Goal: Information Seeking & Learning: Learn about a topic

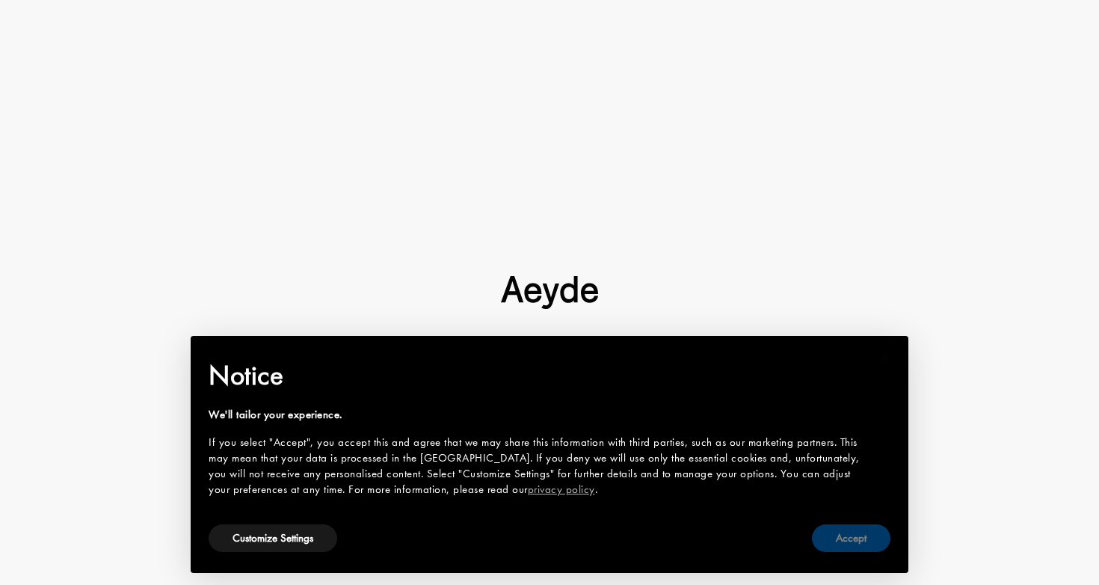
scroll to position [103, 0]
click at [821, 543] on button "Accept" at bounding box center [851, 538] width 79 height 28
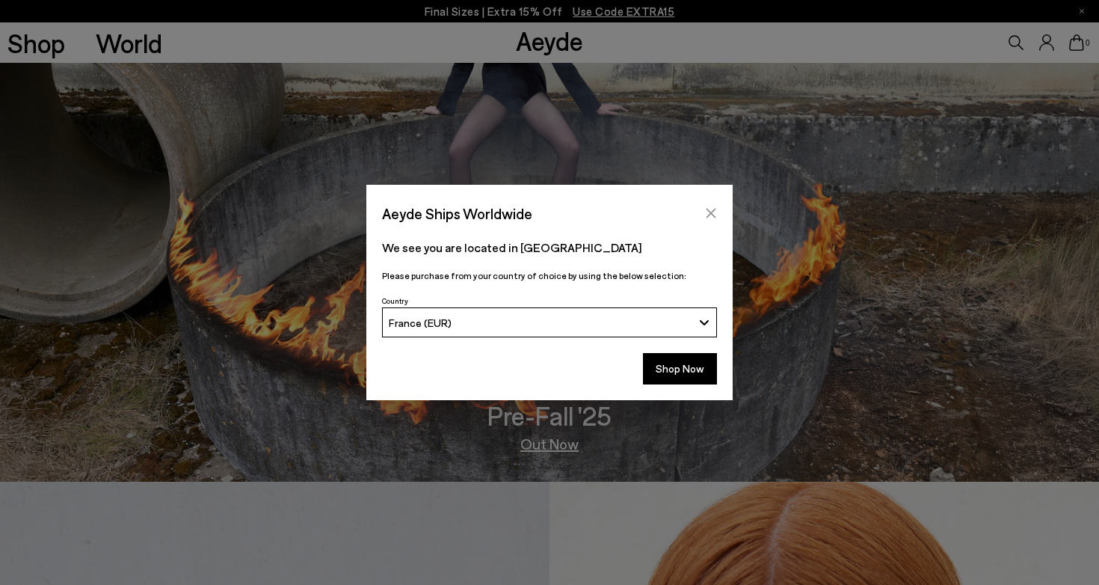
click at [713, 204] on button "Close" at bounding box center [711, 213] width 22 height 22
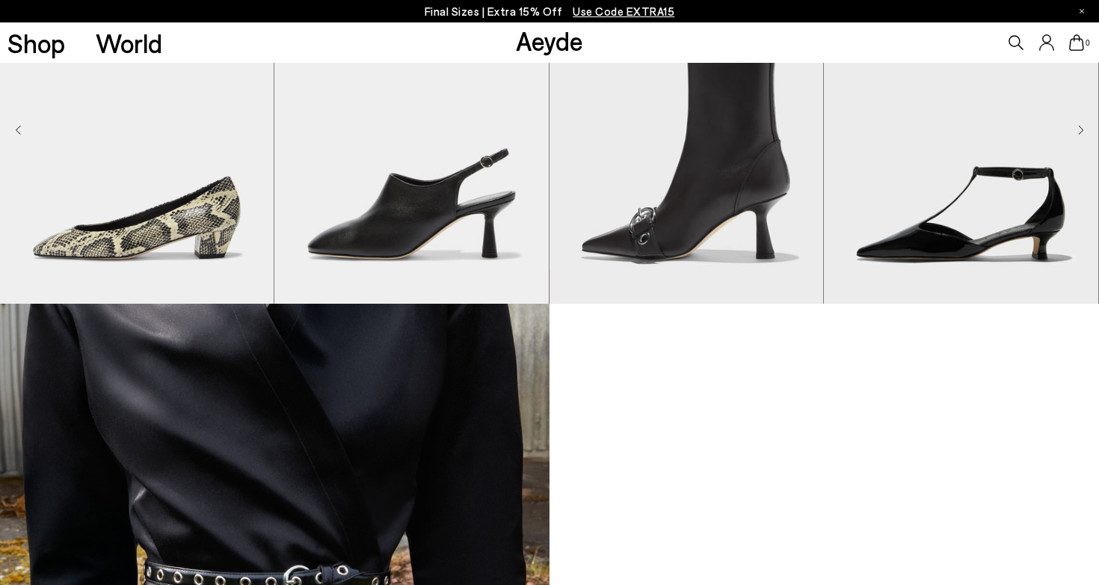
scroll to position [747, 0]
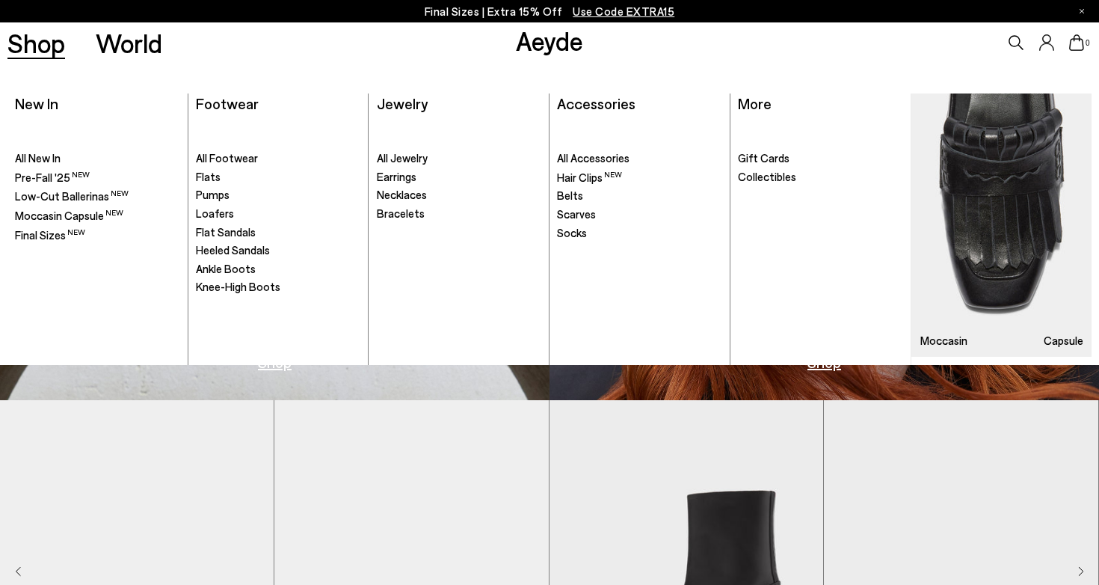
click at [44, 40] on link "Shop" at bounding box center [36, 43] width 58 height 26
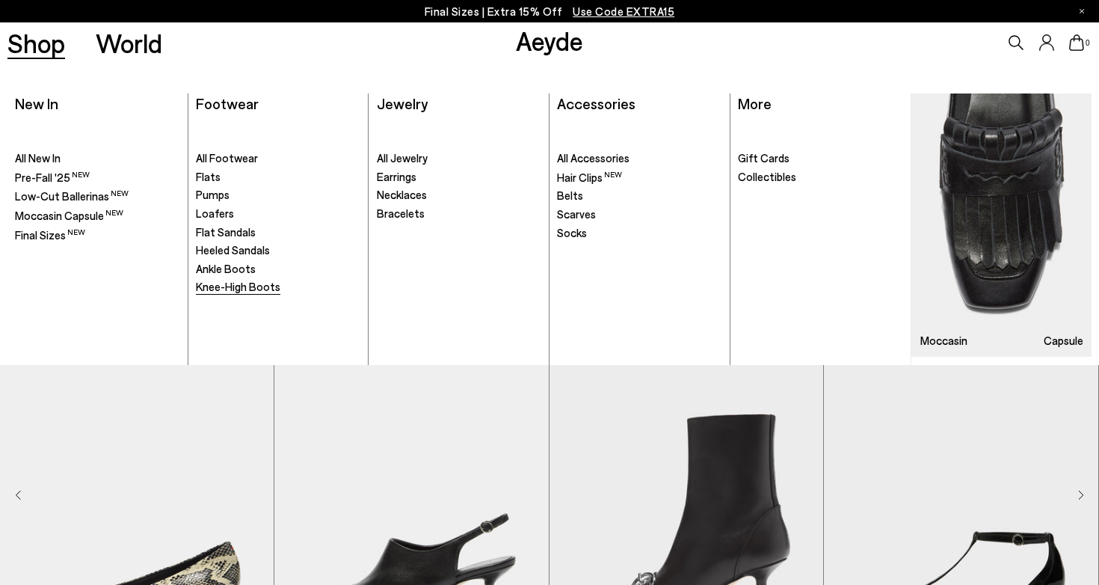
click at [224, 284] on span "Knee-High Boots" at bounding box center [238, 286] width 85 height 13
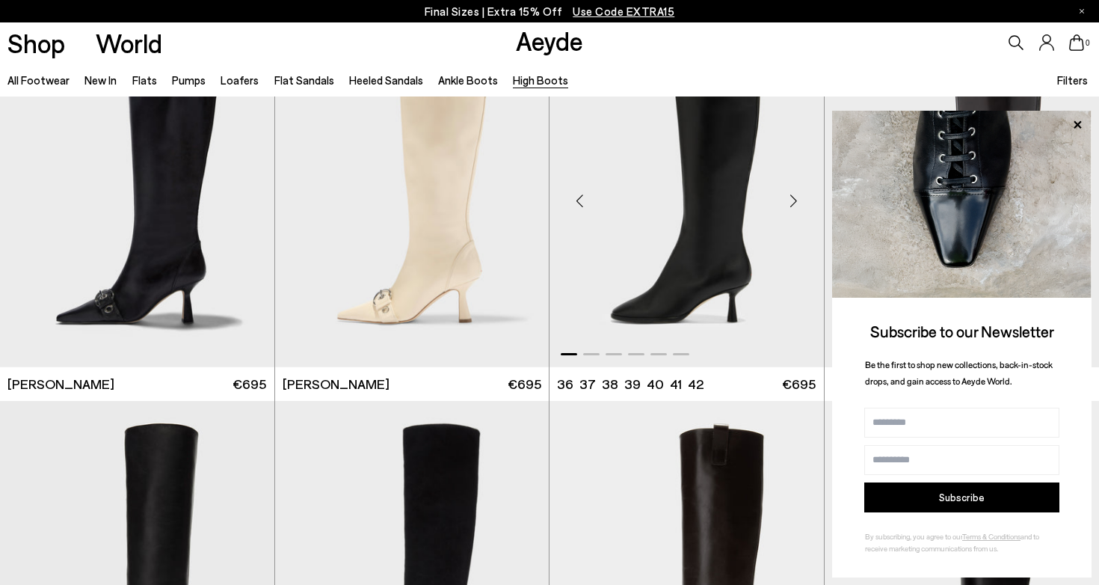
scroll to position [73, 0]
click at [794, 201] on div "Next slide" at bounding box center [794, 202] width 45 height 45
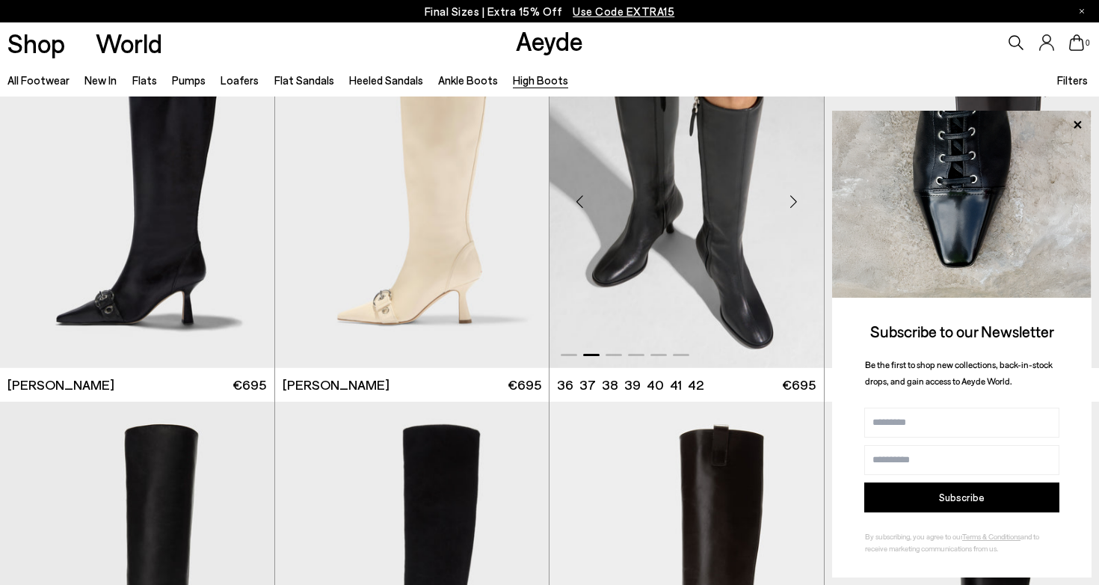
click at [794, 201] on div "Next slide" at bounding box center [794, 202] width 45 height 45
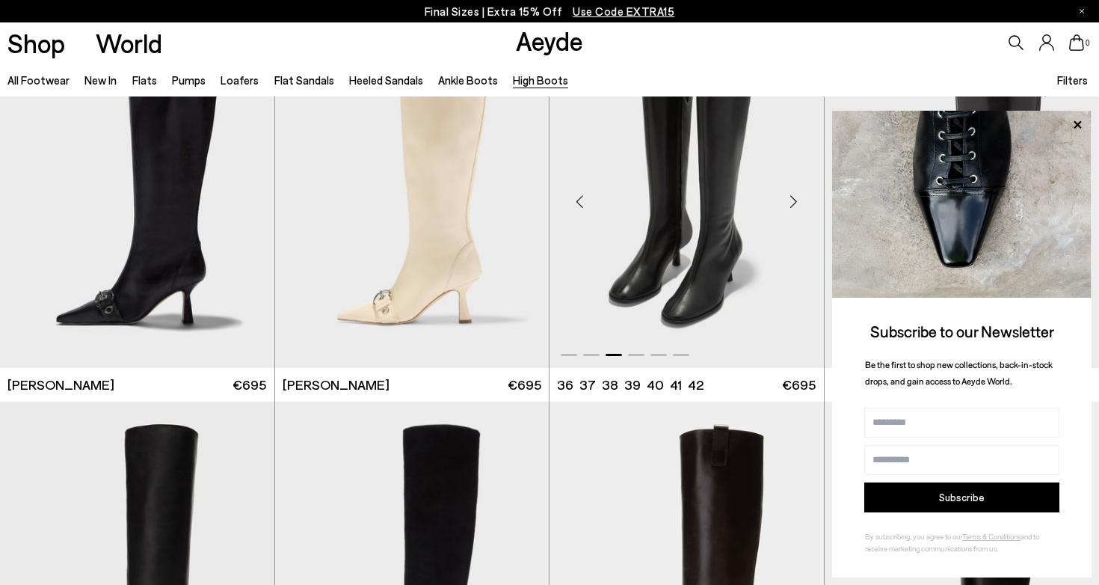
scroll to position [0, 0]
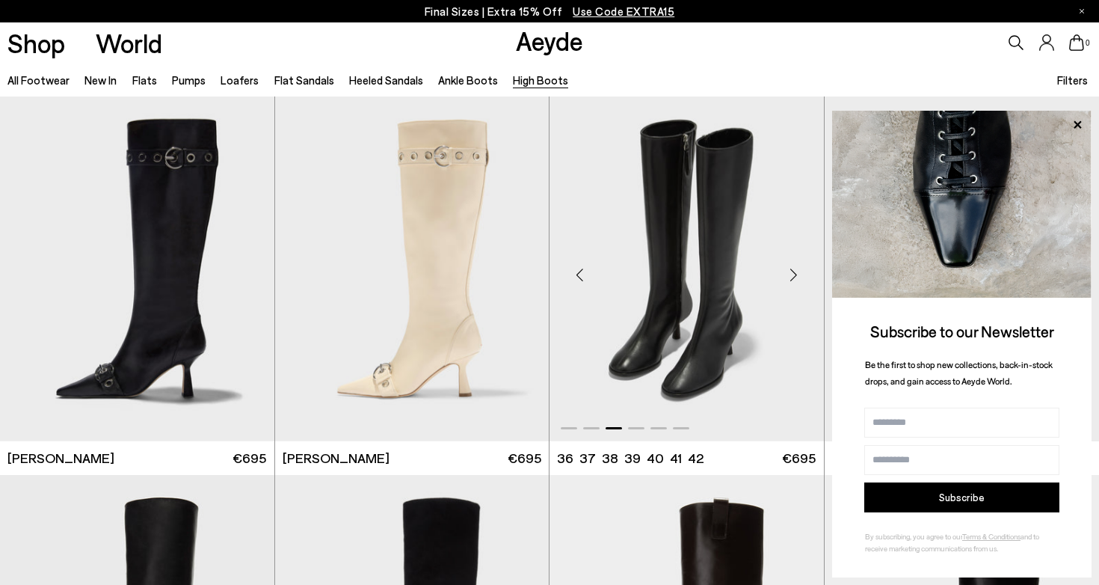
click at [797, 269] on div "Next slide" at bounding box center [794, 275] width 45 height 45
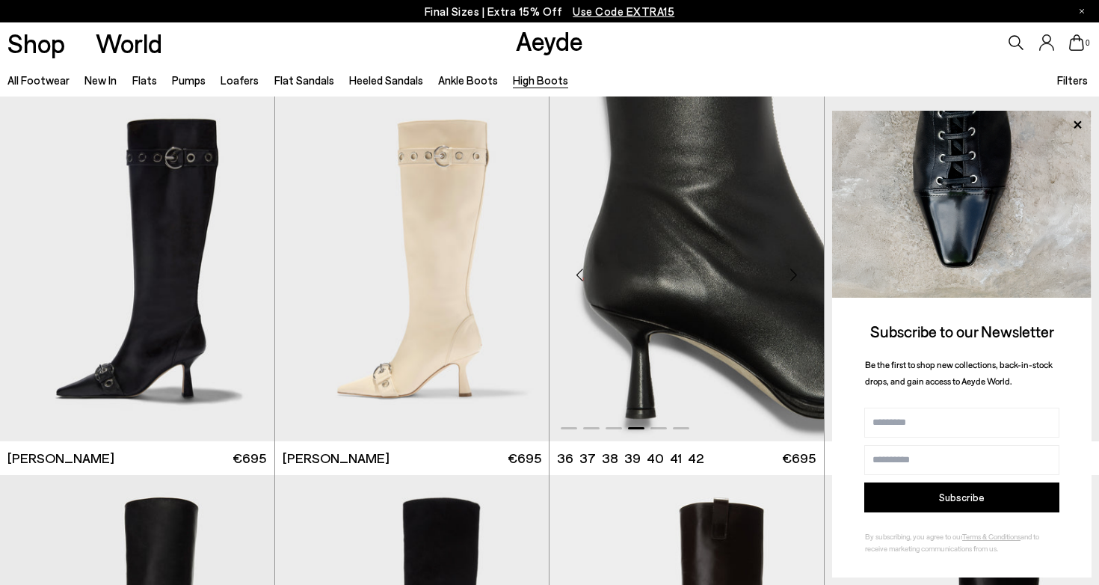
click at [797, 269] on div "Next slide" at bounding box center [794, 275] width 45 height 45
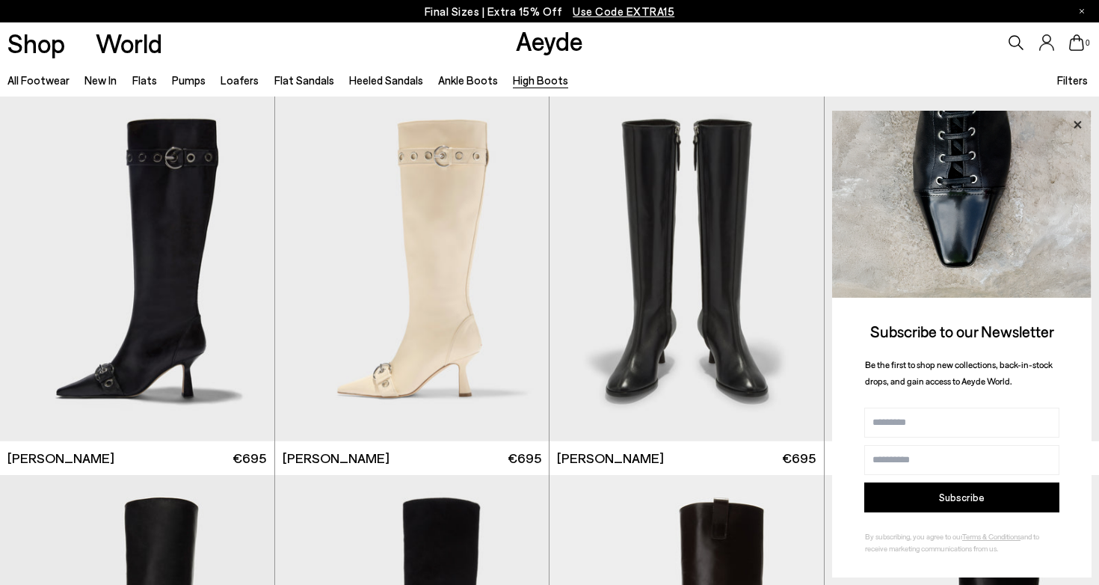
click at [1086, 127] on icon at bounding box center [1077, 124] width 19 height 19
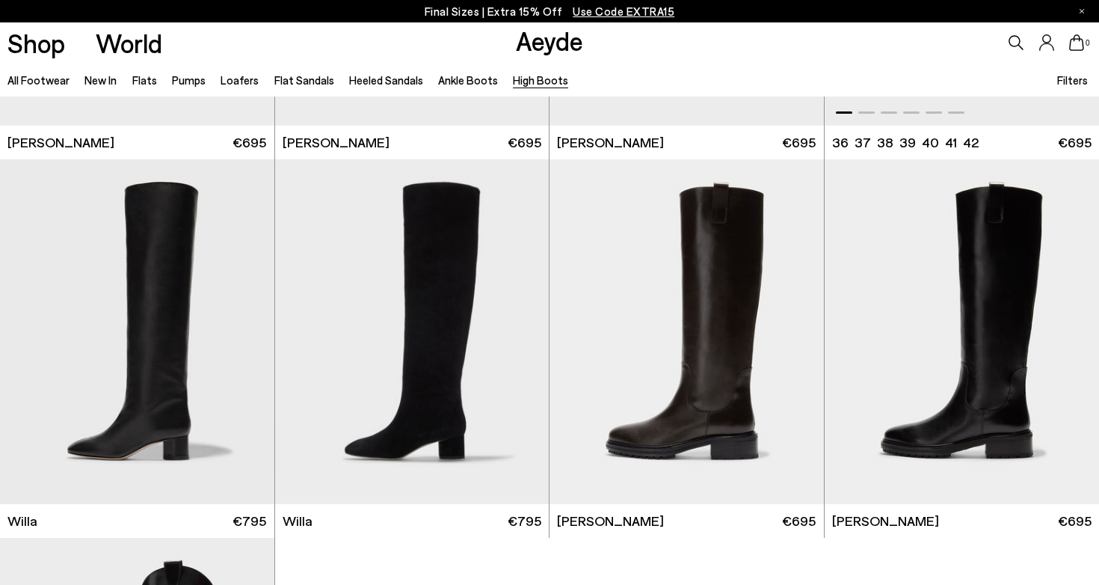
scroll to position [321, 0]
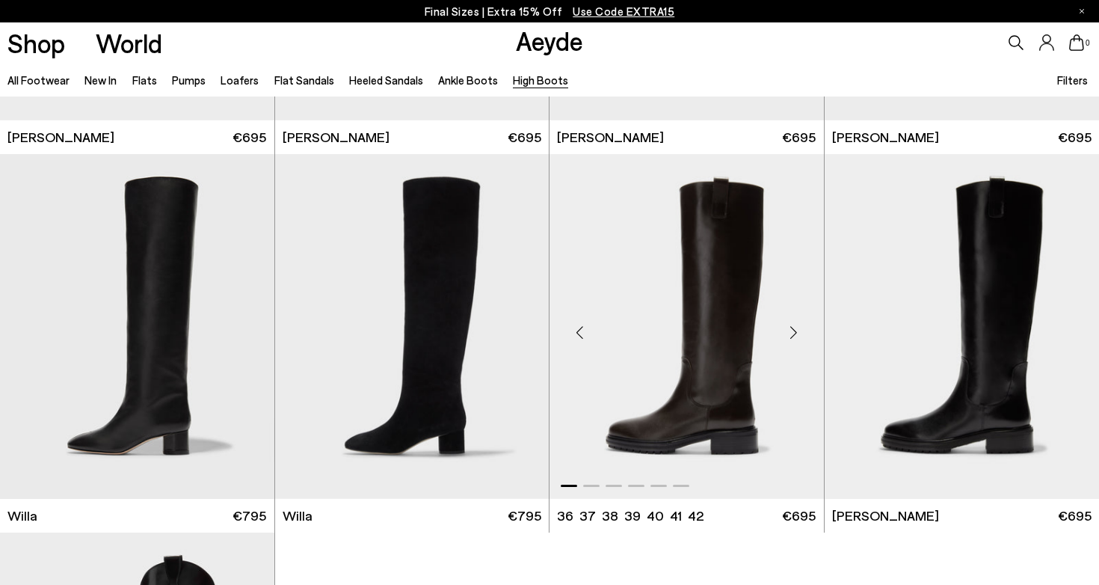
click at [788, 330] on div "Next slide" at bounding box center [794, 332] width 45 height 45
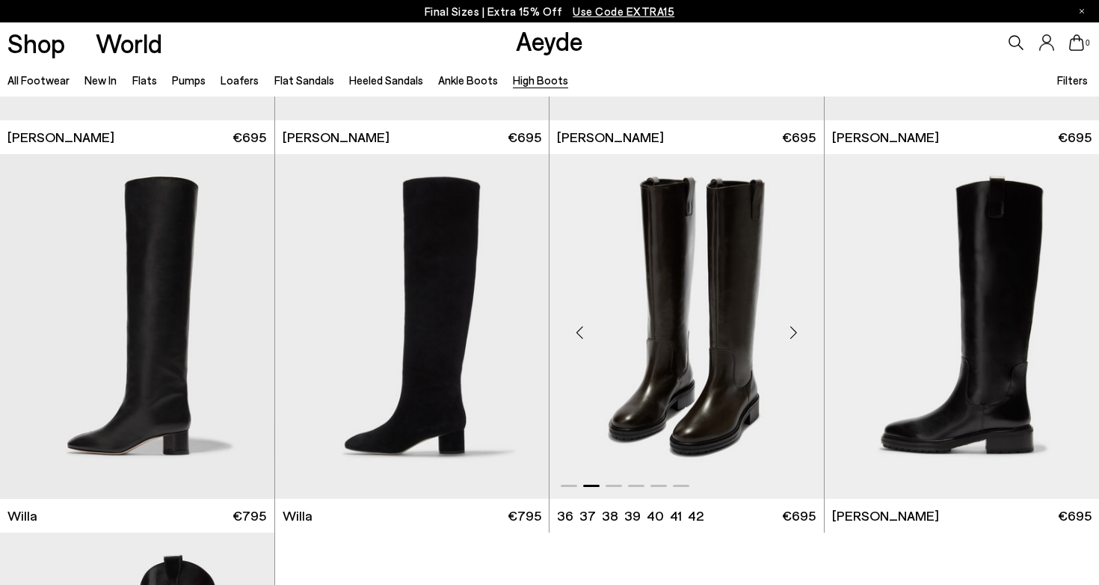
click at [788, 330] on div "Next slide" at bounding box center [794, 332] width 45 height 45
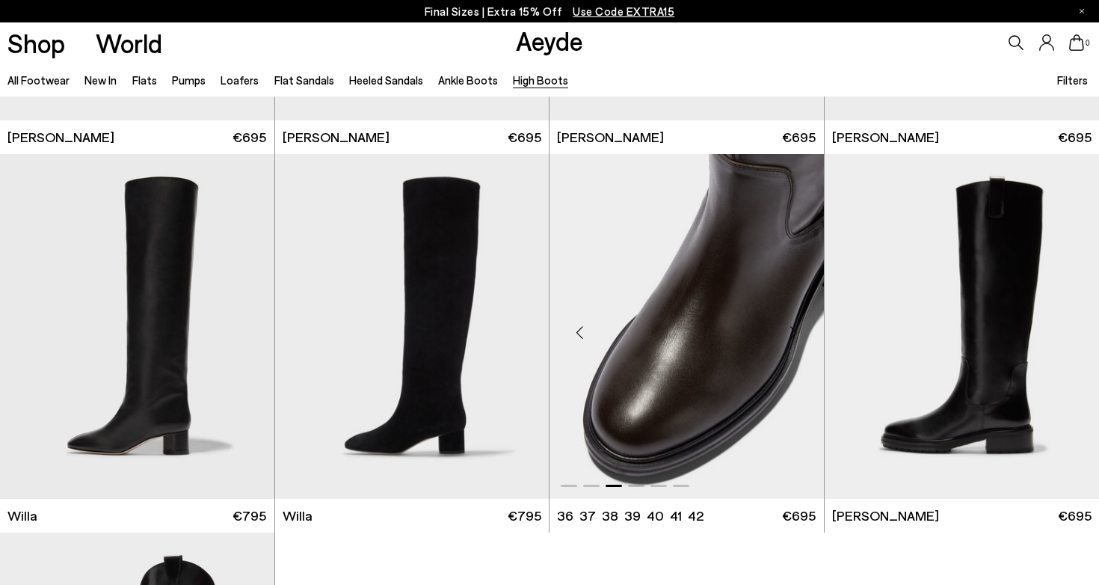
click at [788, 330] on div "Next slide" at bounding box center [794, 332] width 45 height 45
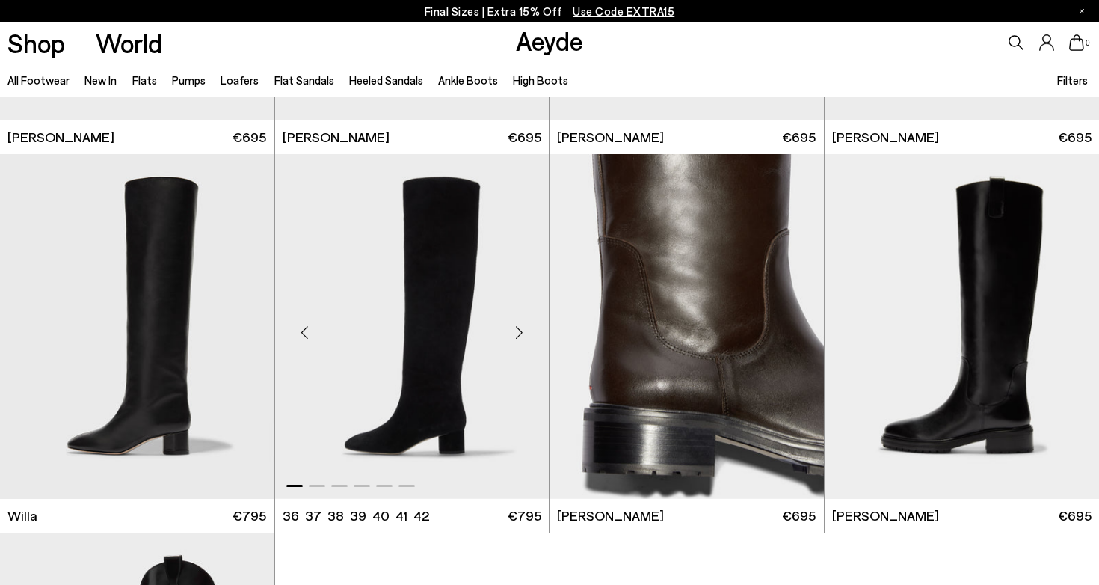
click at [526, 333] on div "Next slide" at bounding box center [519, 332] width 45 height 45
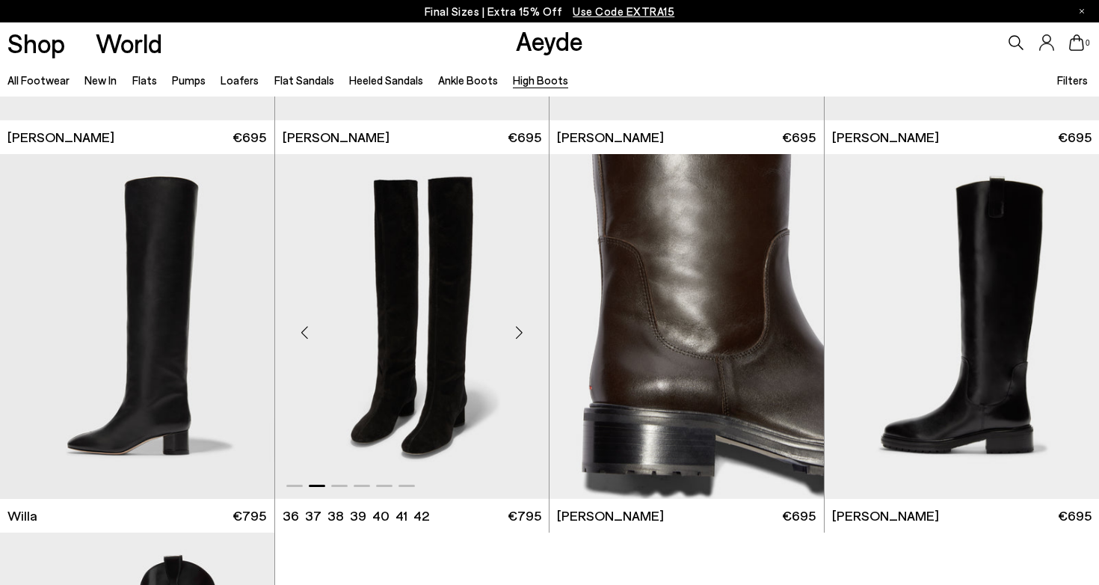
click at [526, 333] on div "Next slide" at bounding box center [519, 332] width 45 height 45
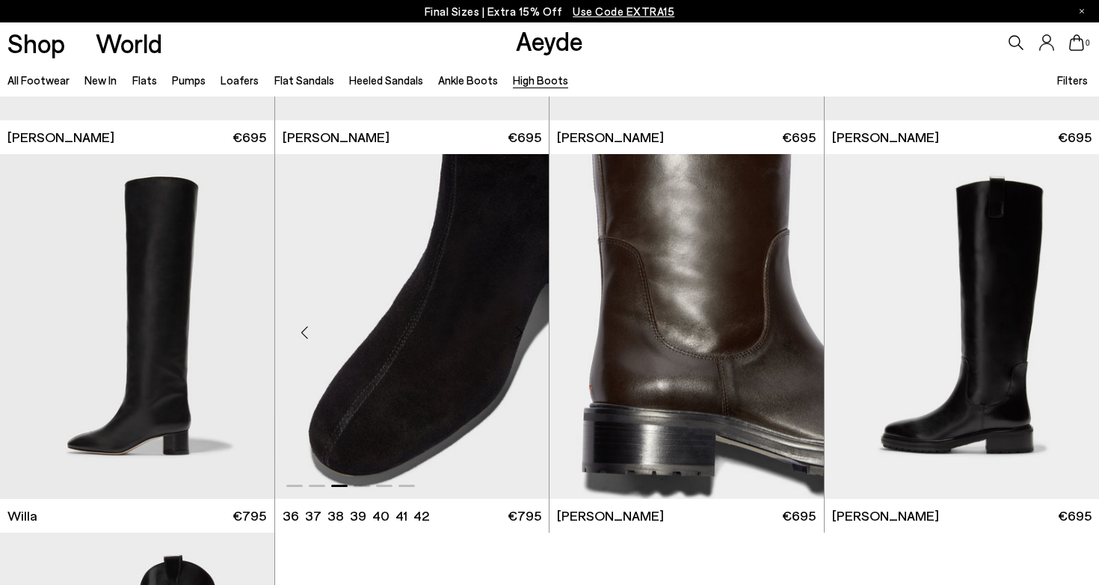
click at [526, 333] on div "Next slide" at bounding box center [519, 332] width 45 height 45
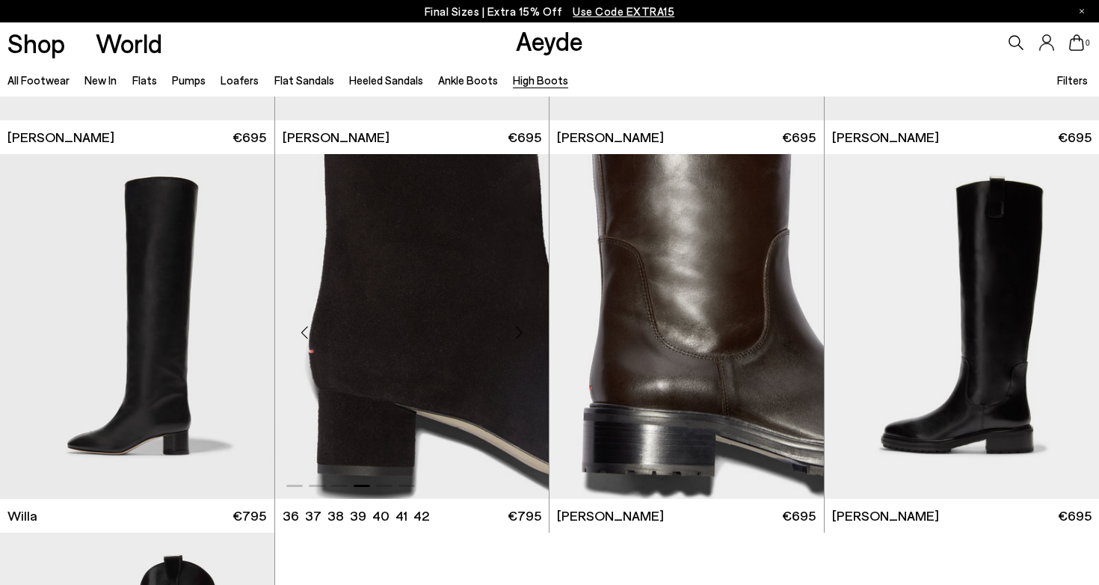
click at [526, 333] on div "Next slide" at bounding box center [519, 332] width 45 height 45
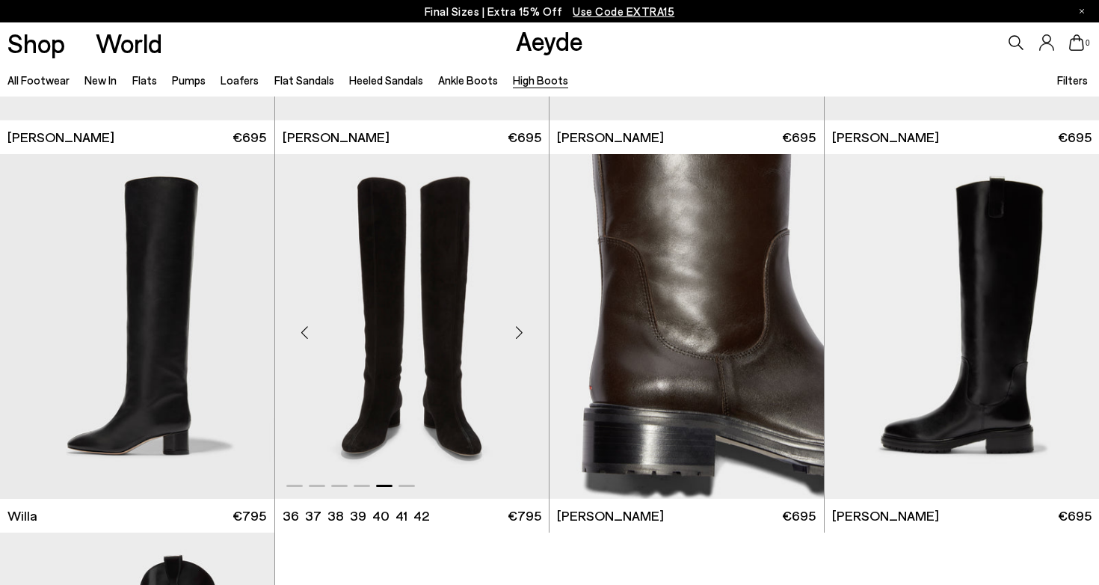
click at [526, 333] on div "Next slide" at bounding box center [519, 332] width 45 height 45
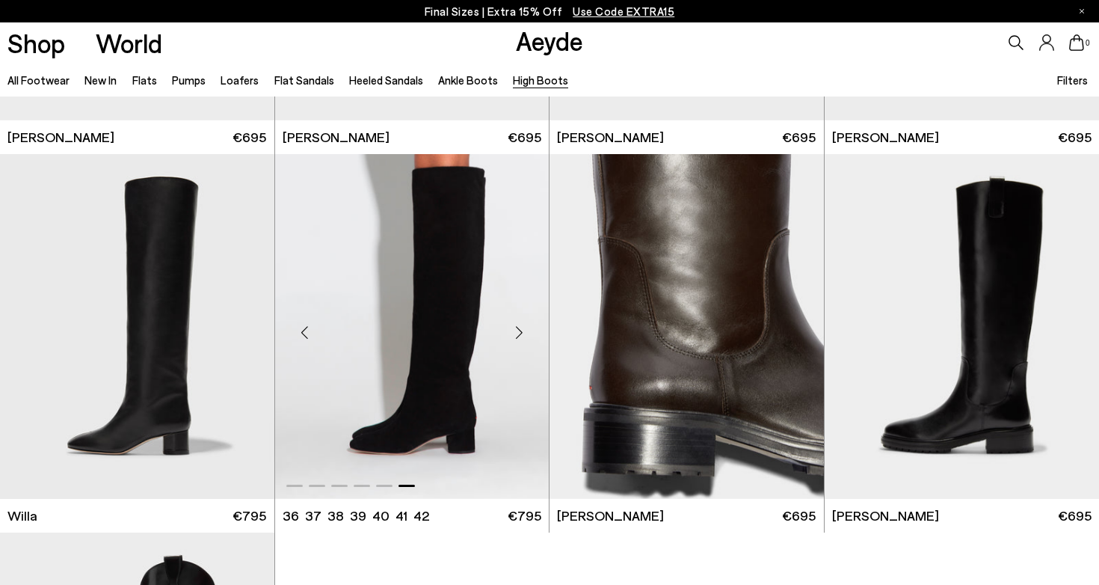
click at [525, 333] on div "Next slide" at bounding box center [519, 332] width 45 height 45
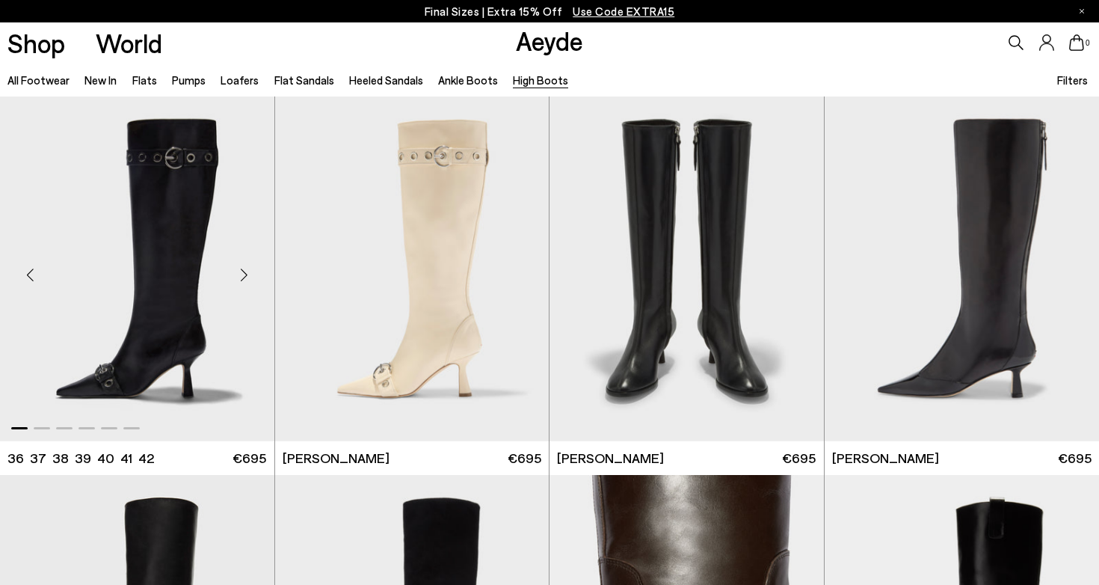
scroll to position [0, 0]
click at [103, 78] on link "New In" at bounding box center [101, 79] width 32 height 13
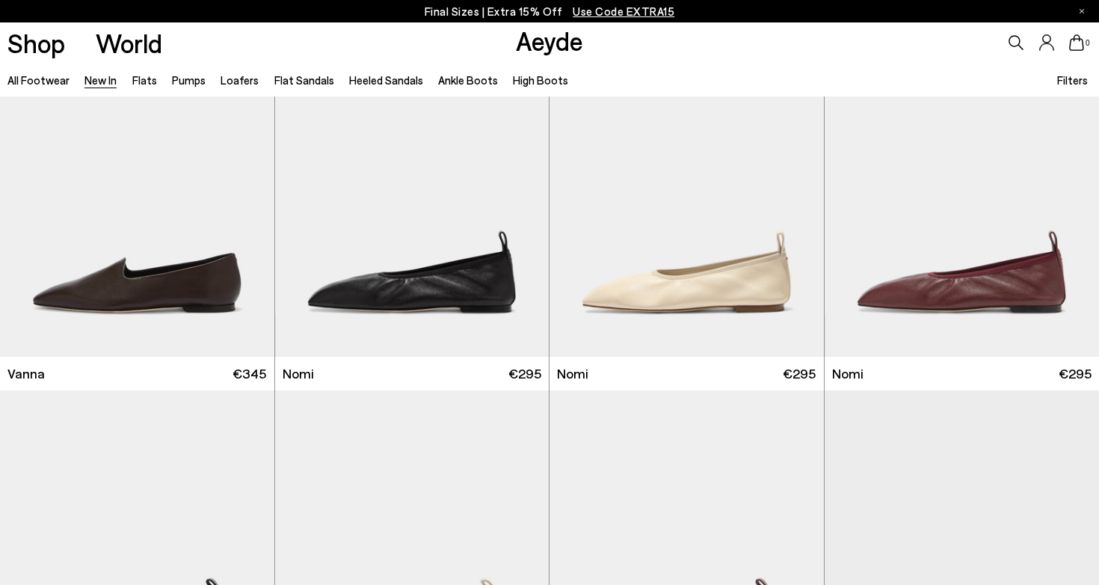
scroll to position [2861, 0]
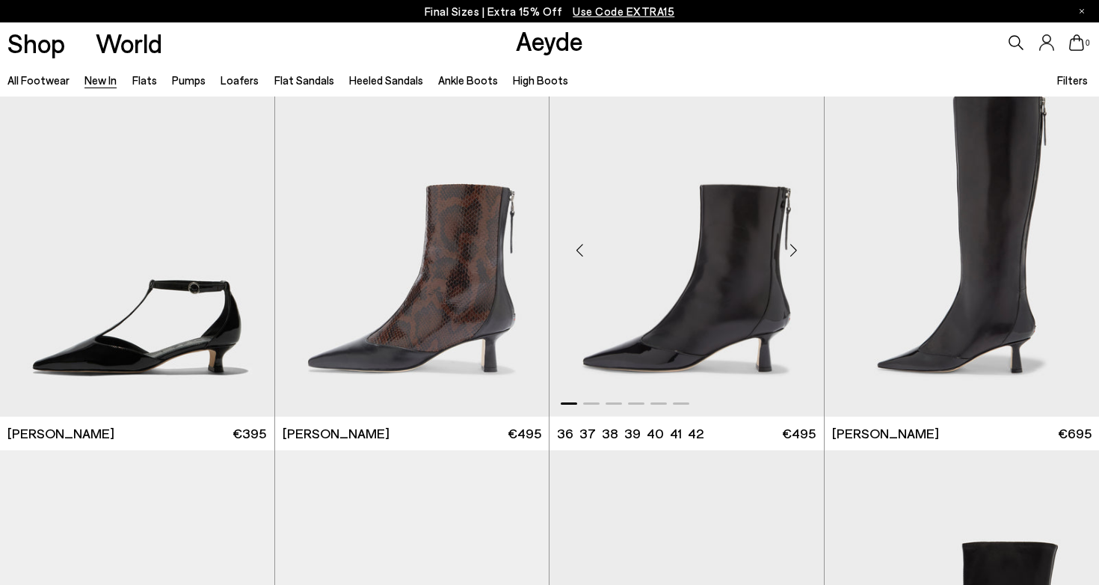
scroll to position [3651, 0]
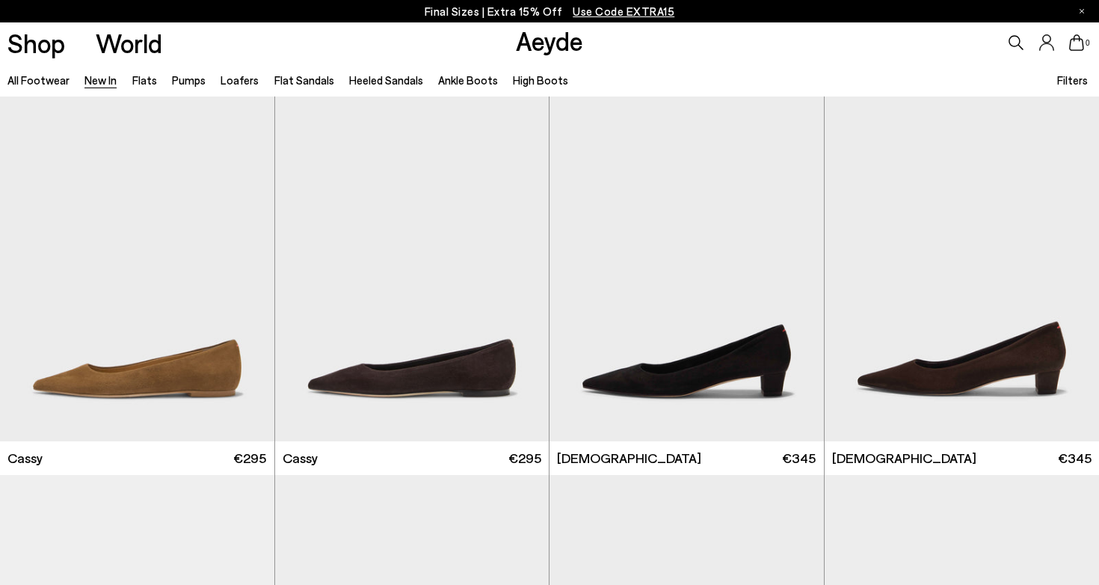
scroll to position [6071, 0]
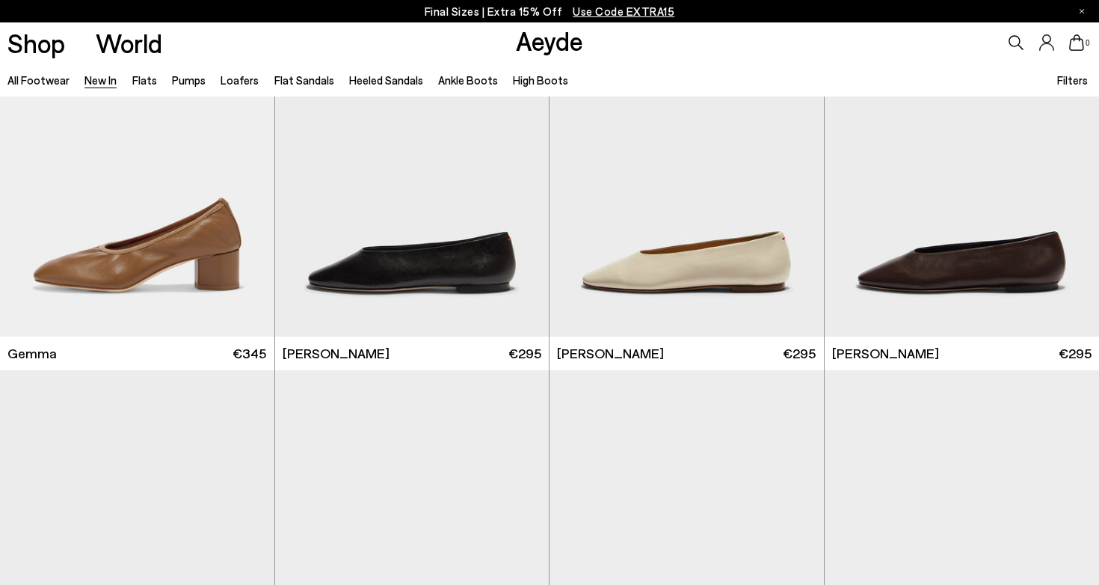
scroll to position [8099, 0]
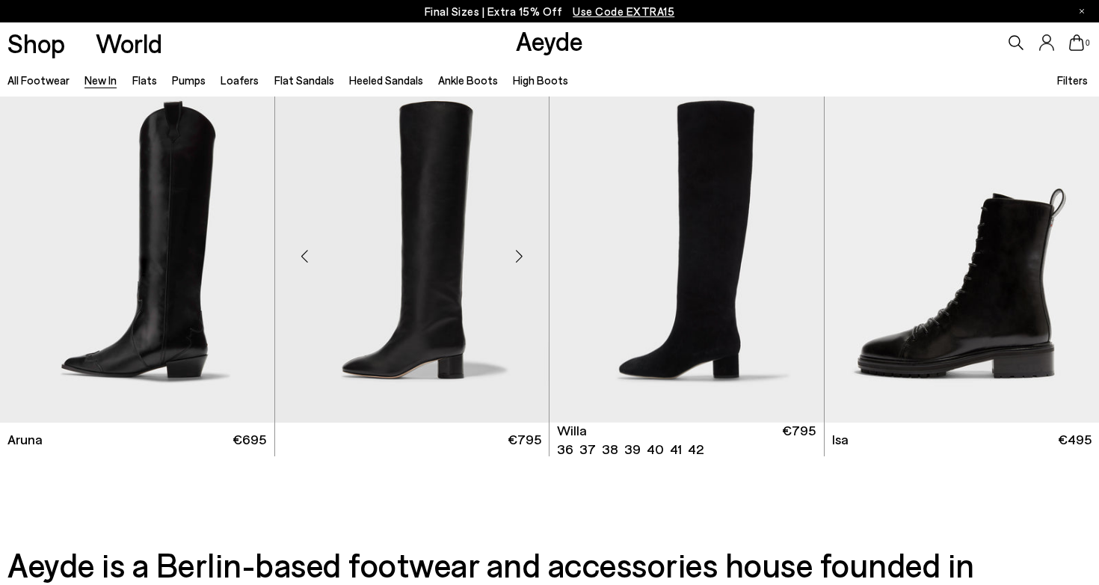
scroll to position [12503, 0]
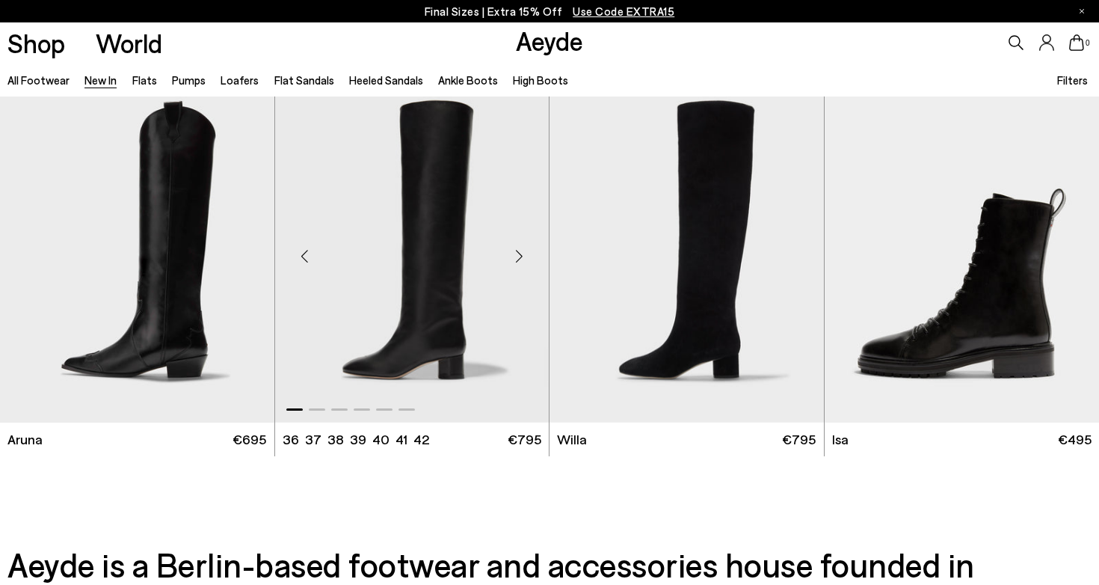
click at [506, 262] on div "Next slide" at bounding box center [519, 256] width 45 height 45
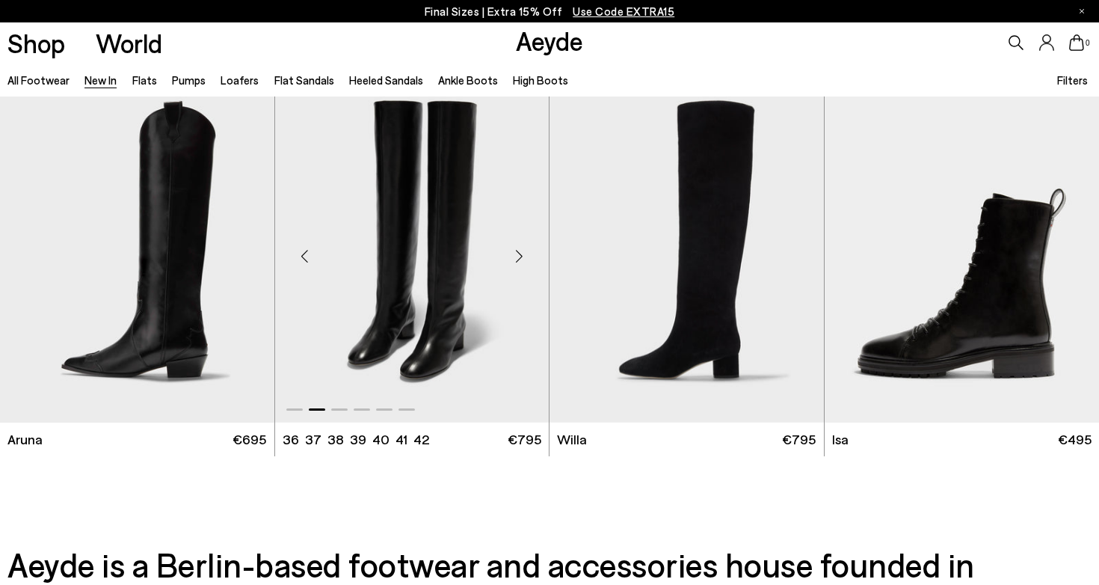
click at [506, 262] on div "Next slide" at bounding box center [519, 256] width 45 height 45
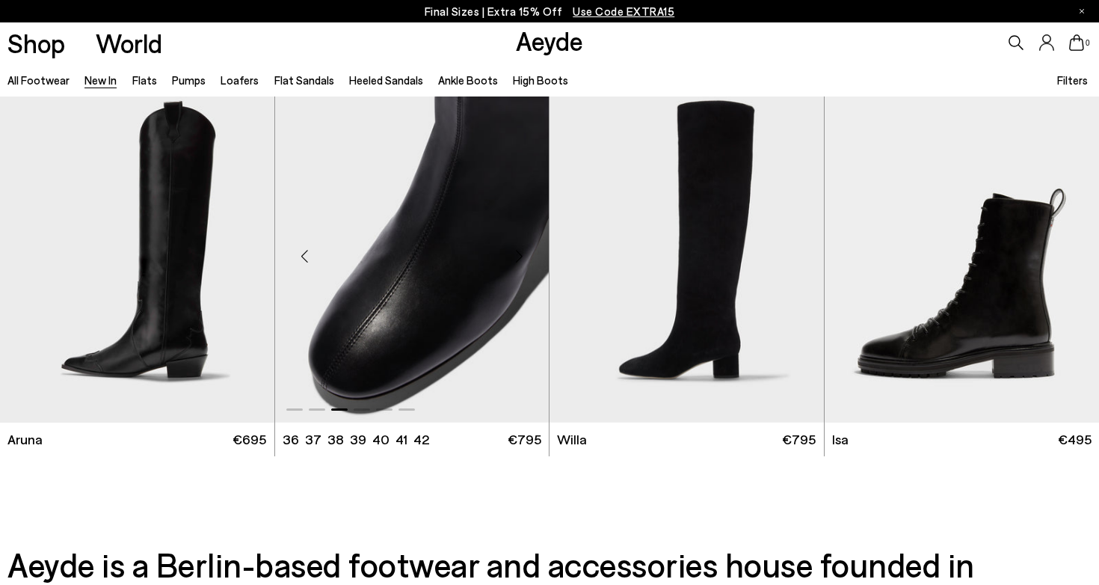
click at [506, 262] on div "Next slide" at bounding box center [519, 256] width 45 height 45
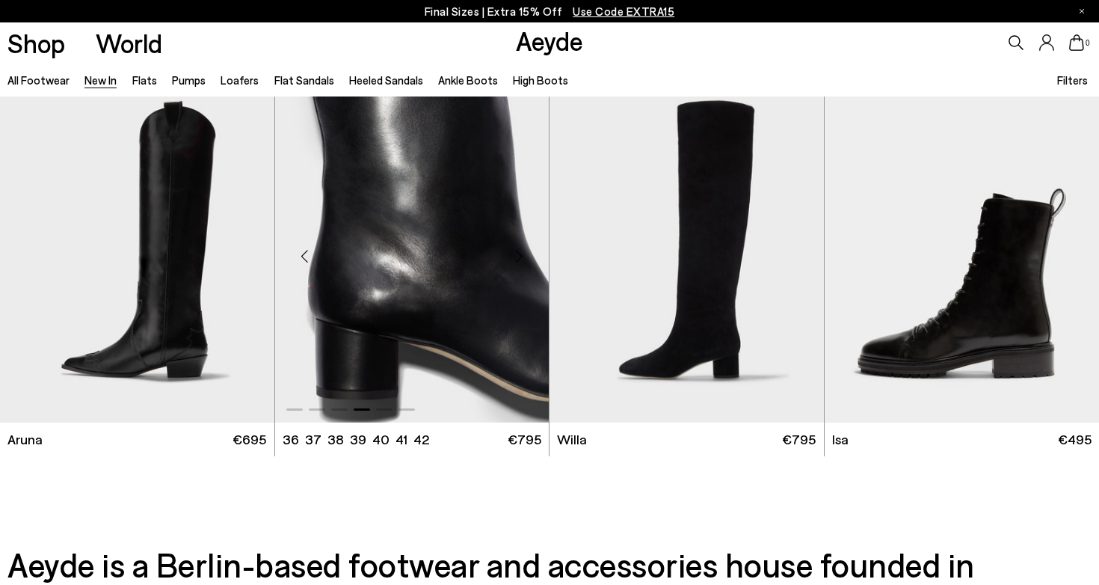
click at [506, 262] on div "Next slide" at bounding box center [519, 256] width 45 height 45
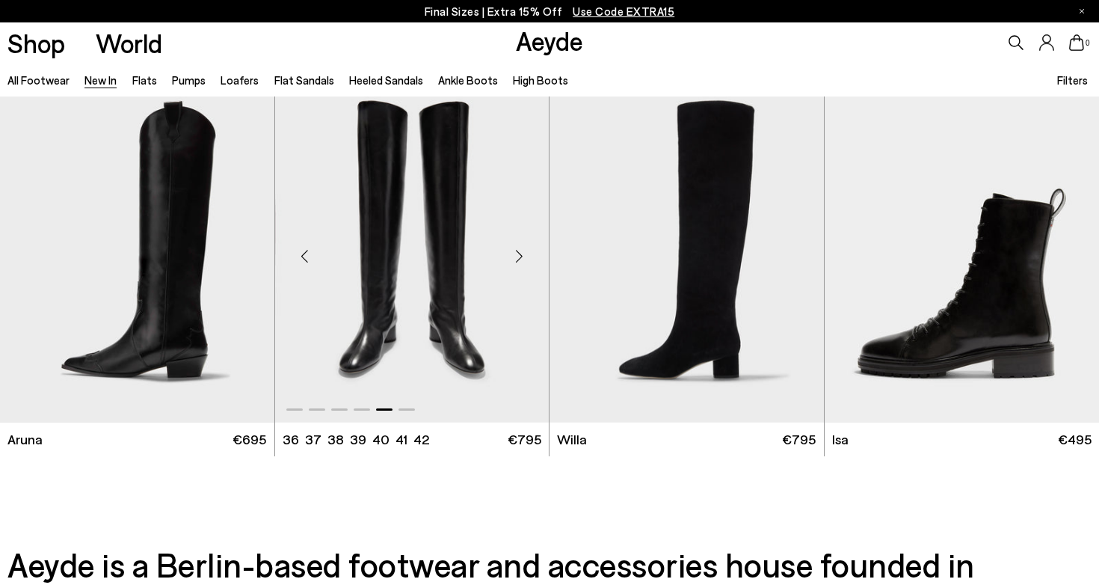
click at [506, 262] on div "Next slide" at bounding box center [519, 256] width 45 height 45
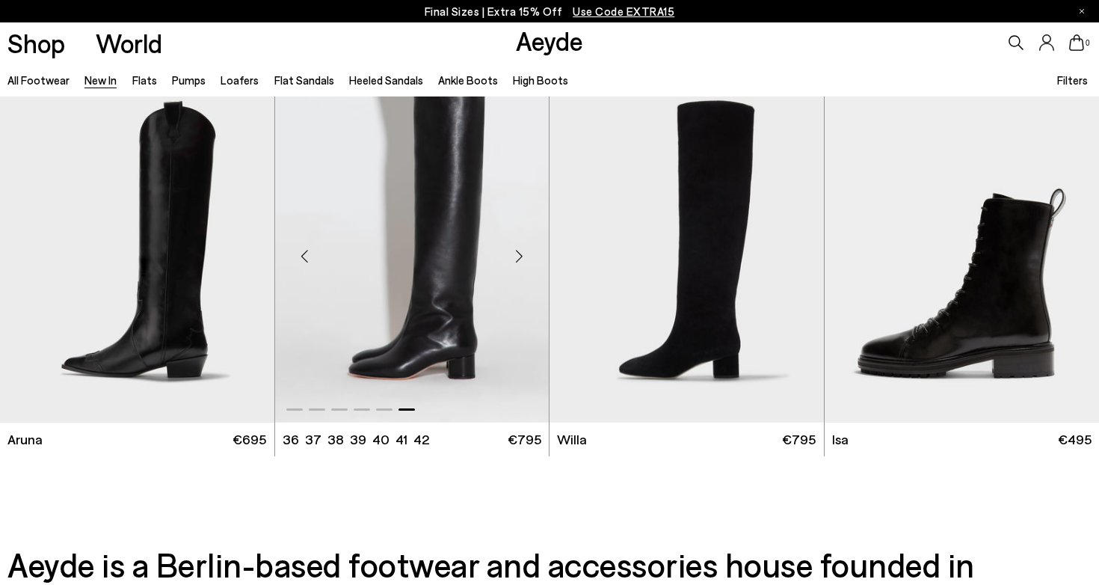
click at [437, 245] on img "6 / 6" at bounding box center [412, 251] width 275 height 345
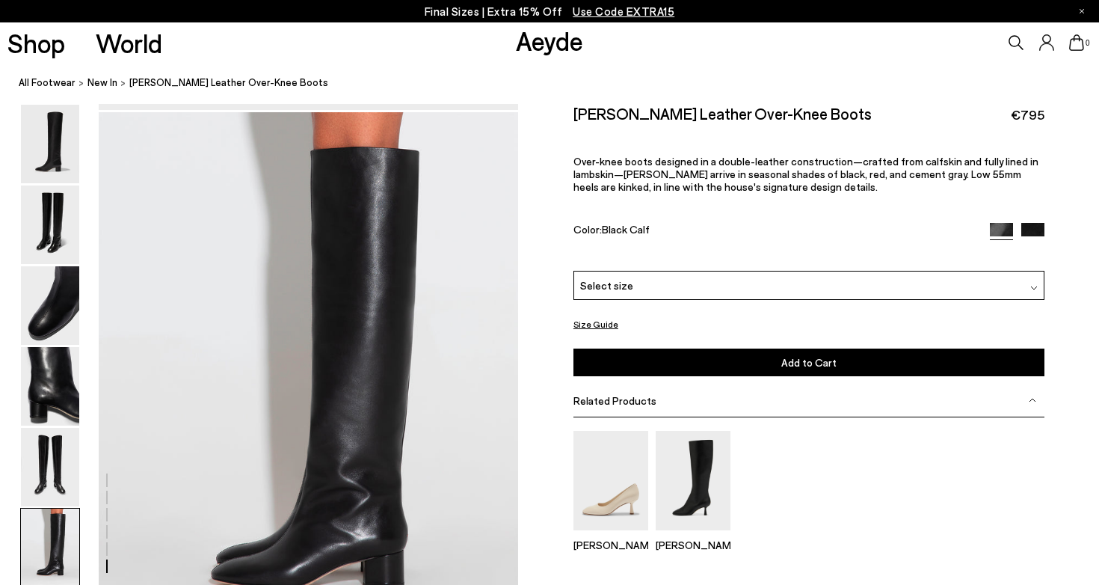
scroll to position [2686, 0]
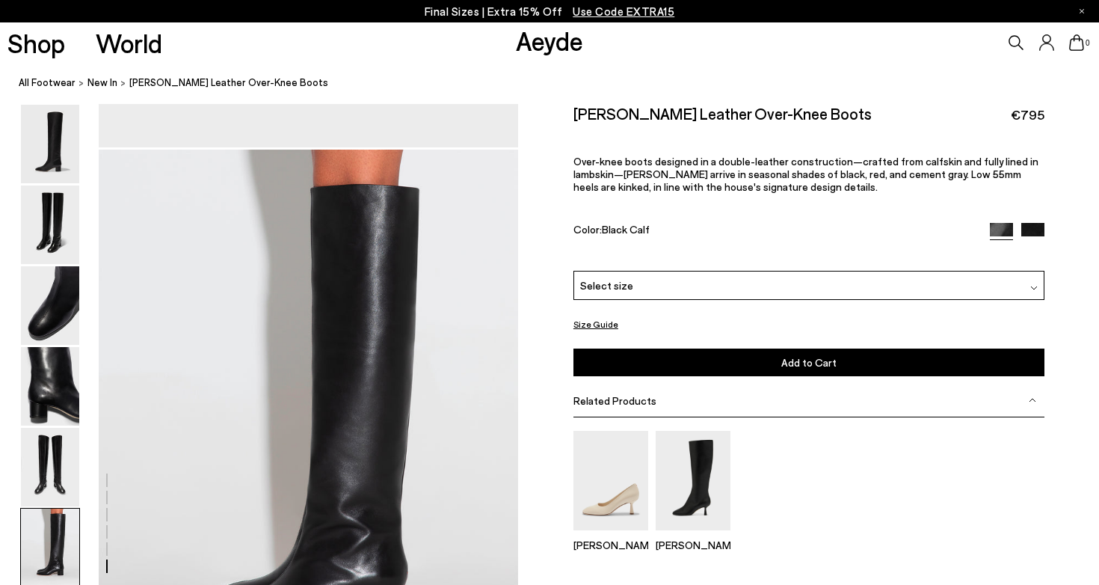
click at [1030, 223] on img at bounding box center [1033, 234] width 23 height 23
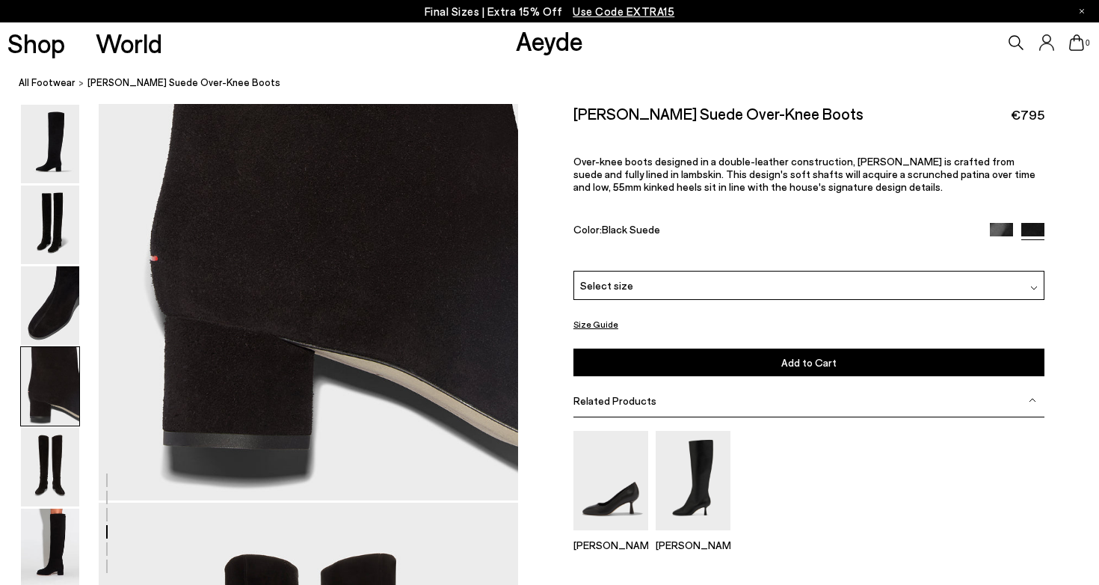
scroll to position [1658, 0]
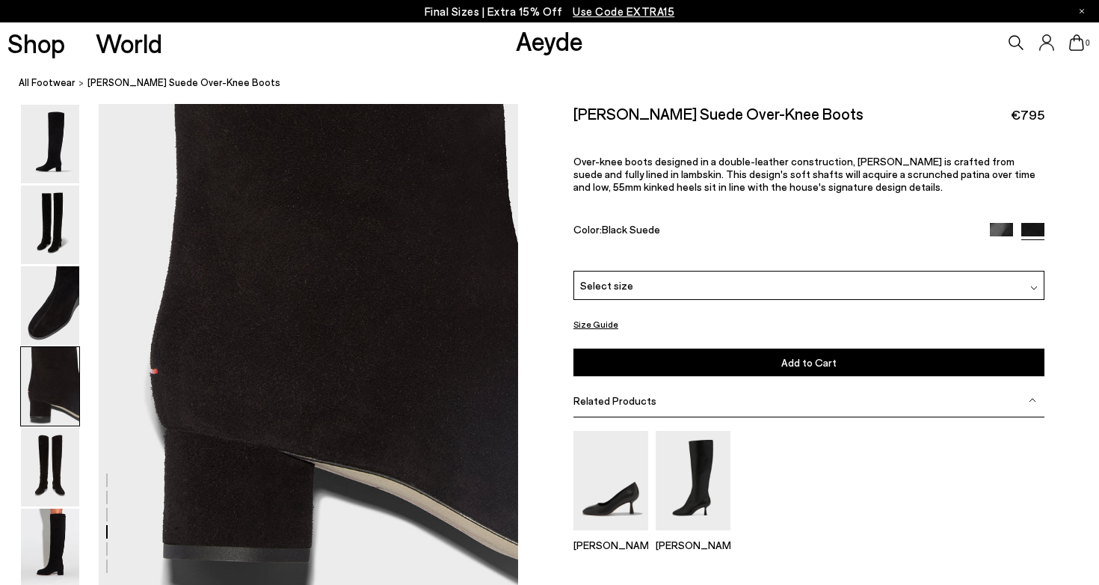
click at [1002, 223] on img at bounding box center [1001, 234] width 23 height 23
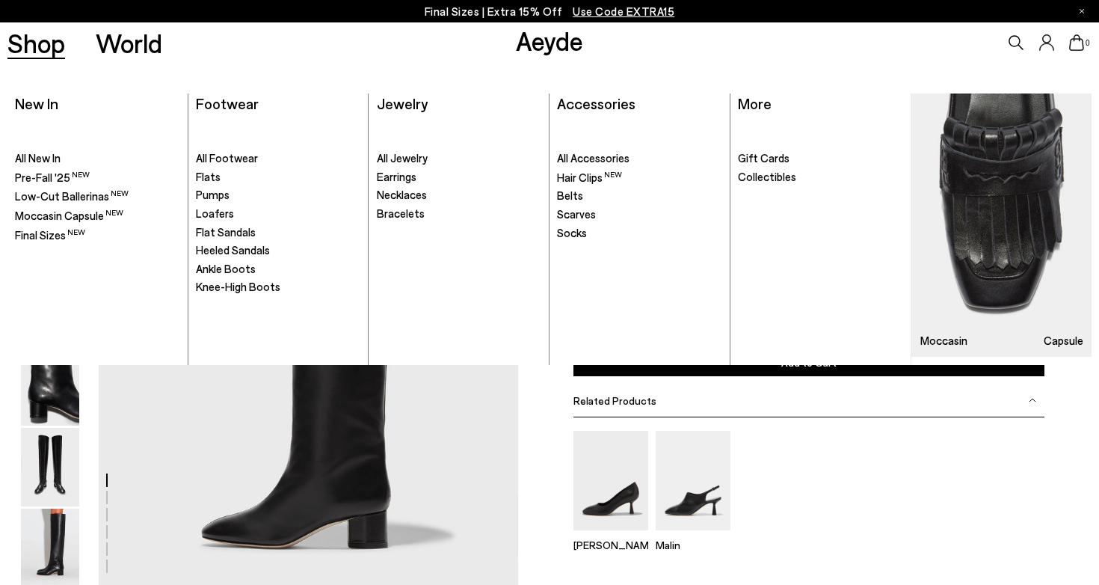
click at [42, 41] on link "Shop" at bounding box center [36, 43] width 58 height 26
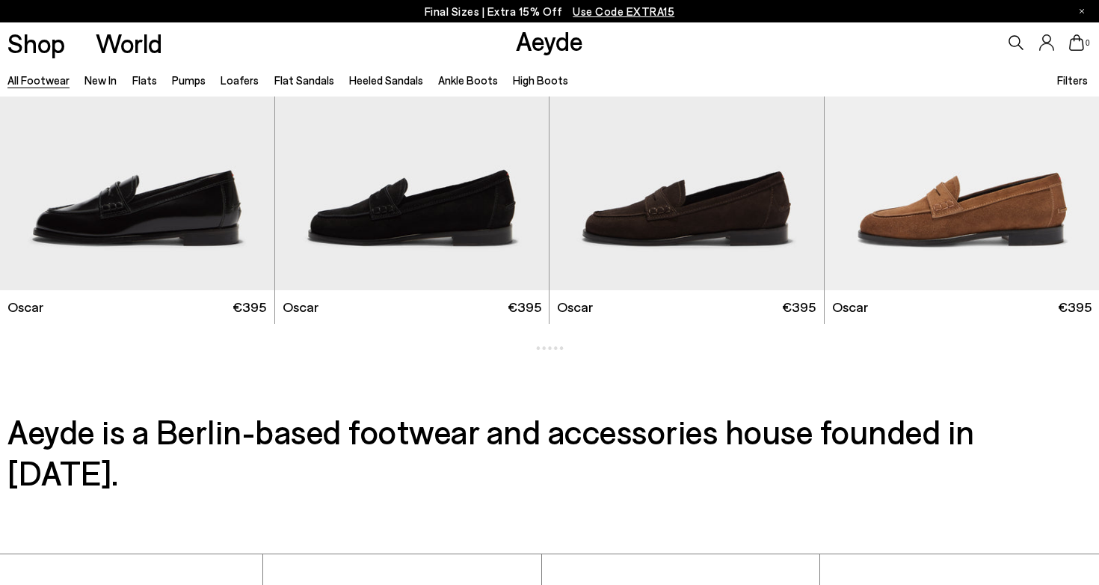
scroll to position [2284, 0]
